Goal: Register for event/course

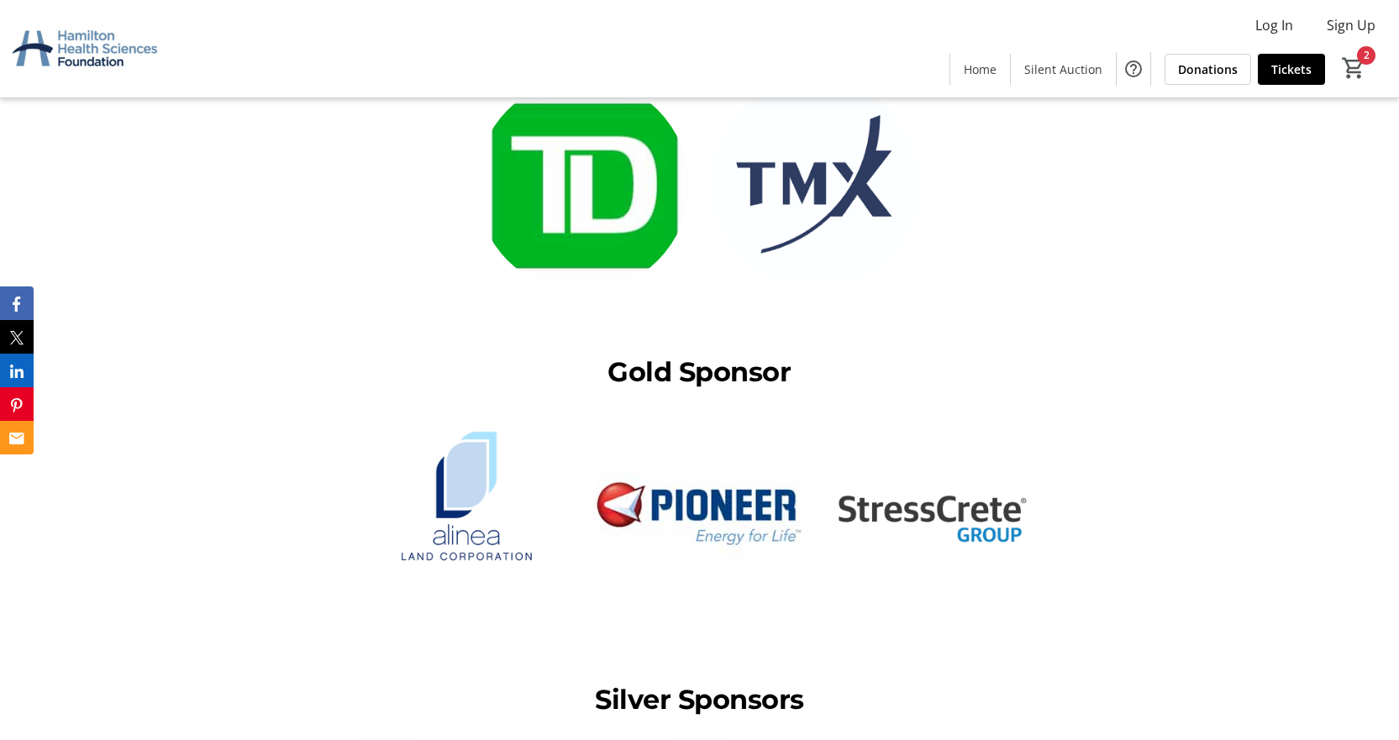
scroll to position [2437, 0]
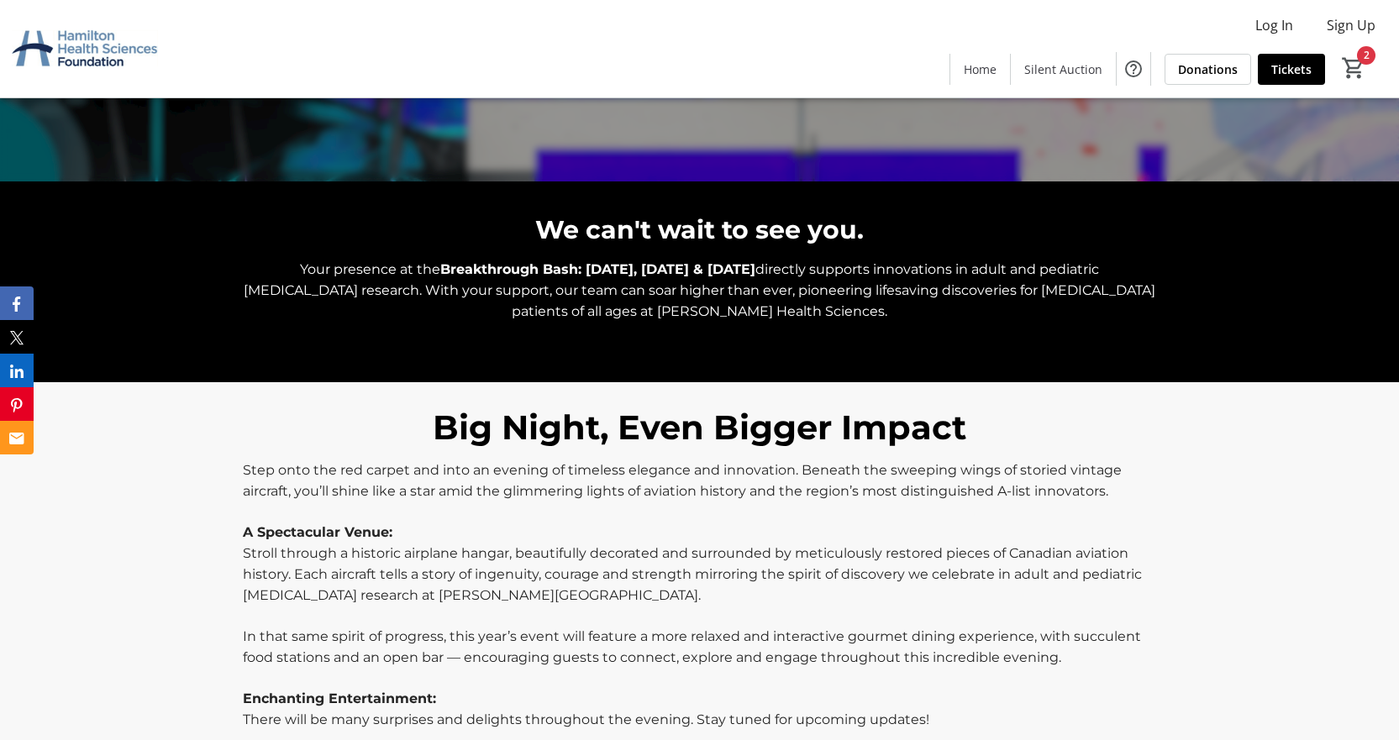
scroll to position [588, 0]
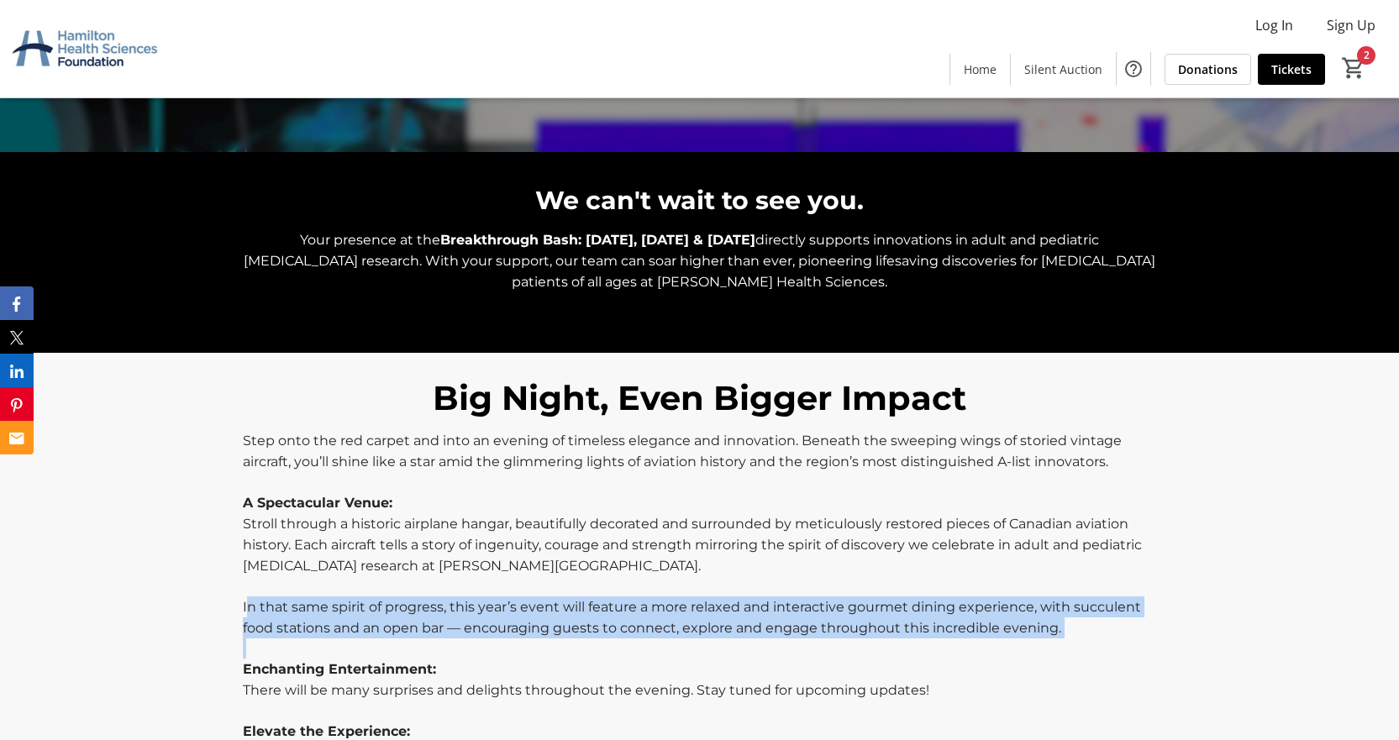
drag, startPoint x: 245, startPoint y: 603, endPoint x: 1070, endPoint y: 642, distance: 825.3
click at [1070, 642] on div "Step onto the red carpet and into an evening of timeless elegance and innovatio…" at bounding box center [699, 637] width 913 height 414
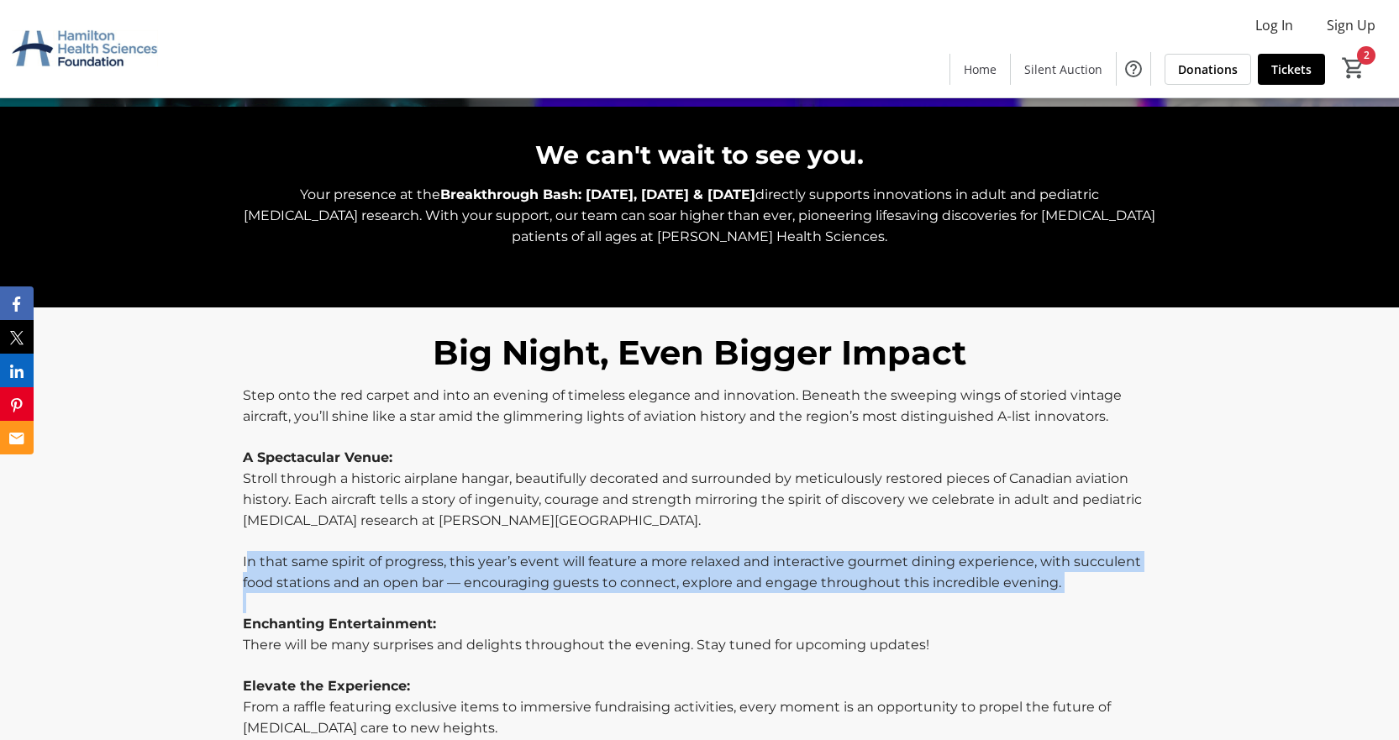
scroll to position [672, 0]
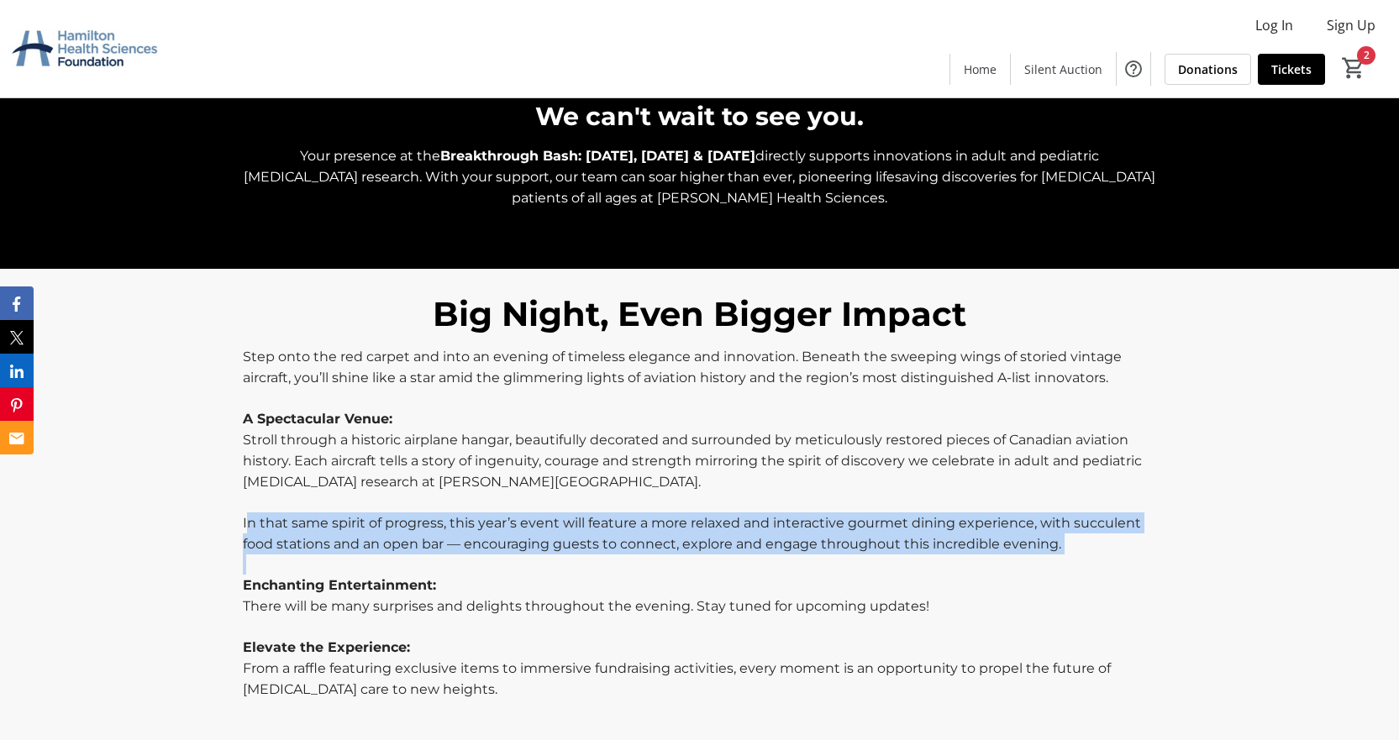
click at [312, 543] on span "In that same spirit of progress, this year’s event will feature a more relaxed …" at bounding box center [692, 533] width 898 height 37
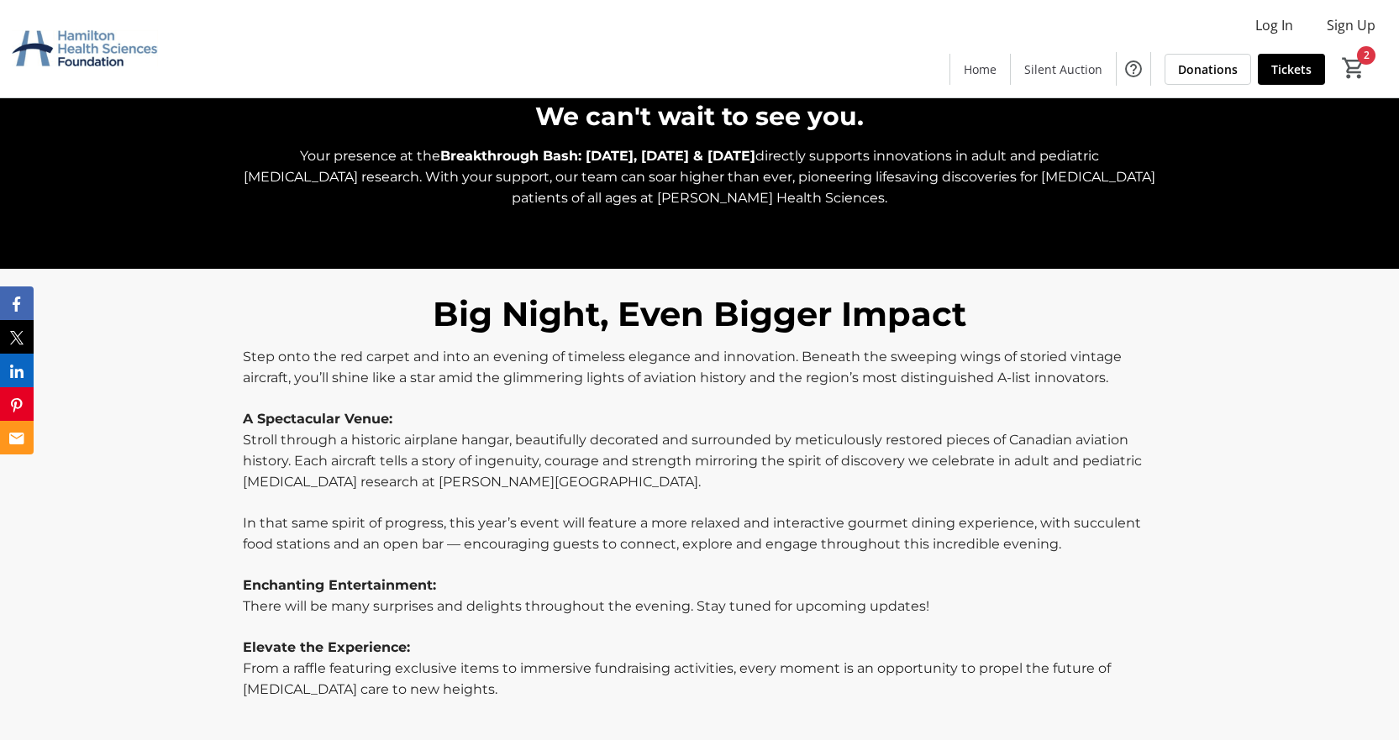
click at [253, 522] on span "In that same spirit of progress, this year’s event will feature a more relaxed …" at bounding box center [692, 533] width 898 height 37
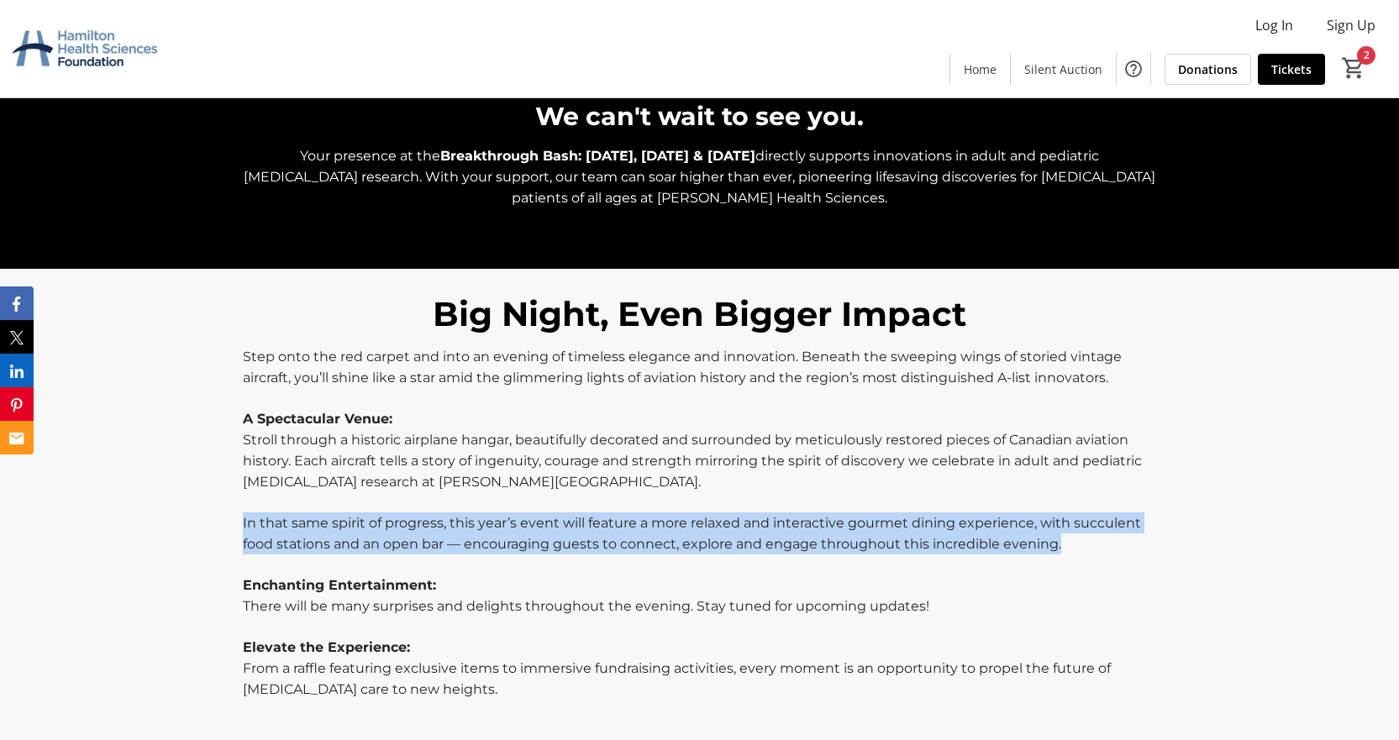
drag, startPoint x: 241, startPoint y: 522, endPoint x: 1079, endPoint y: 551, distance: 838.3
click at [1079, 551] on div "Step onto the red carpet and into an evening of timeless elegance and innovatio…" at bounding box center [699, 553] width 933 height 414
